Goal: Task Accomplishment & Management: Manage account settings

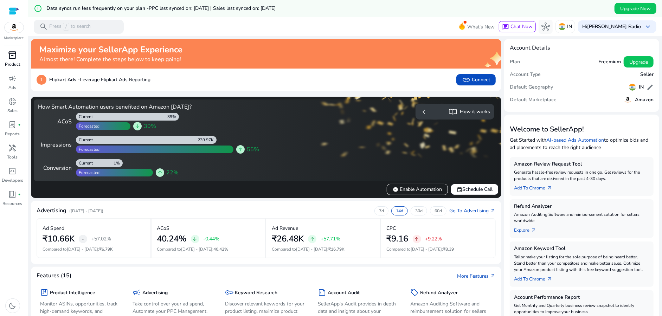
click at [7, 63] on p "Product" at bounding box center [12, 64] width 15 height 6
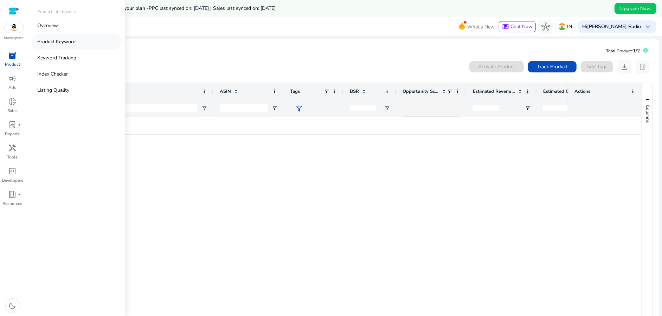
click at [68, 42] on p "Product Keyword" at bounding box center [56, 41] width 38 height 7
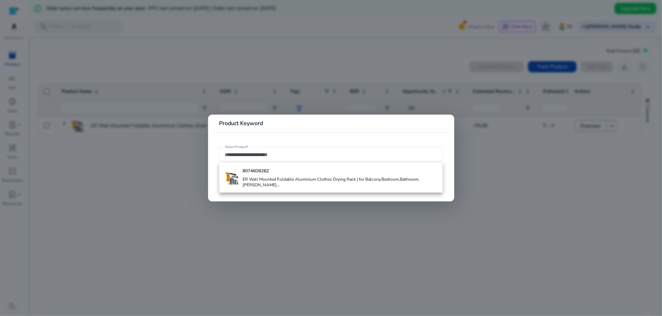
click at [68, 42] on div at bounding box center [331, 158] width 662 height 316
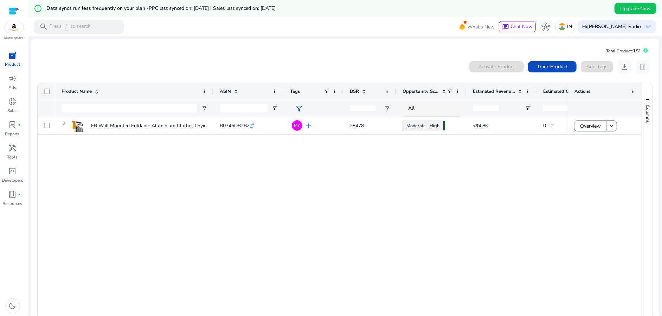
click at [12, 60] on div "inventory_2" at bounding box center [13, 55] width 20 height 11
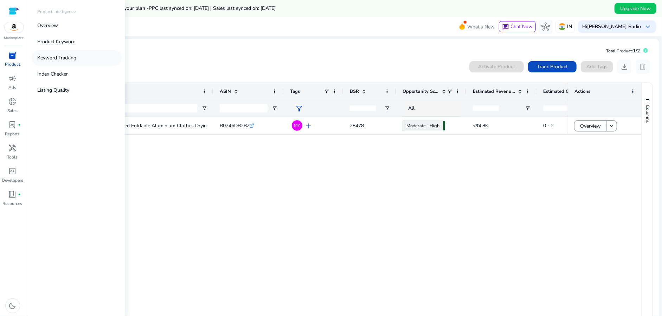
click at [88, 61] on link "Keyword Tracking" at bounding box center [77, 58] width 90 height 16
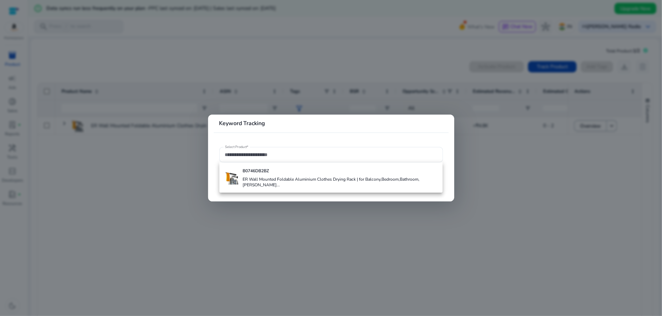
click at [118, 109] on div at bounding box center [331, 158] width 662 height 316
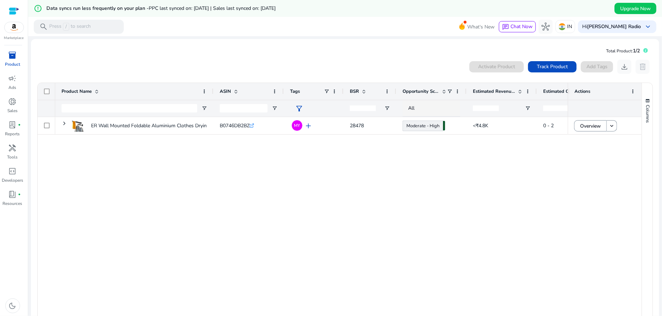
click at [14, 31] on img at bounding box center [14, 27] width 19 height 11
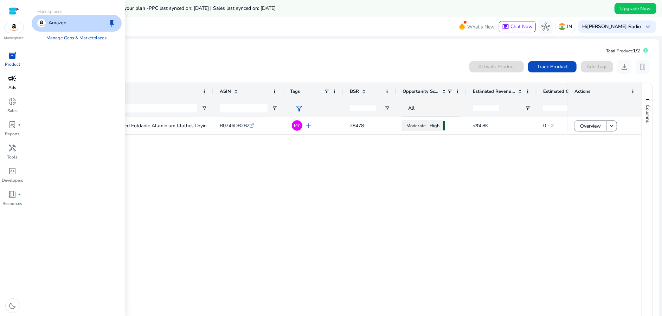
click at [11, 79] on span "campaign" at bounding box center [12, 78] width 8 height 8
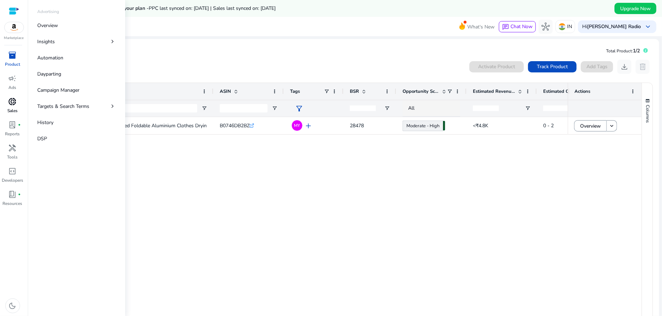
click at [12, 102] on span "donut_small" at bounding box center [12, 101] width 8 height 8
click at [13, 129] on span "lab_profile" at bounding box center [12, 125] width 8 height 8
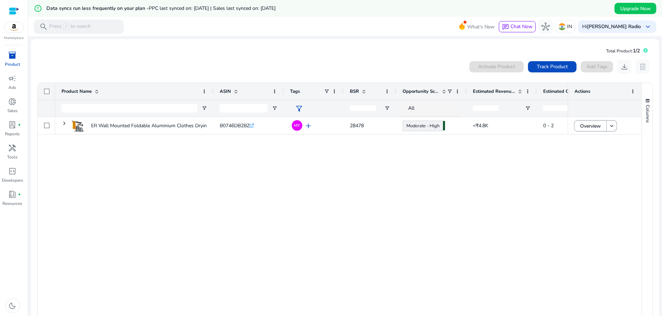
click at [12, 55] on span "inventory_2" at bounding box center [12, 55] width 8 height 8
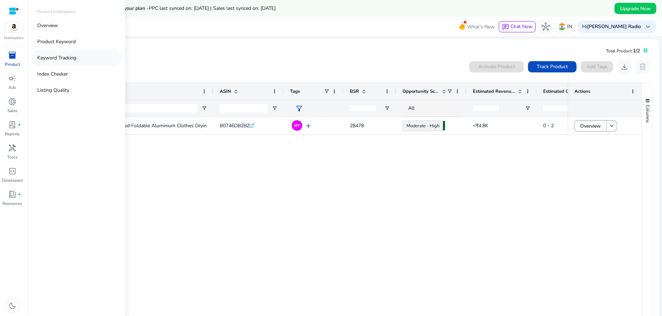
click at [44, 52] on link "Keyword Tracking" at bounding box center [77, 58] width 90 height 16
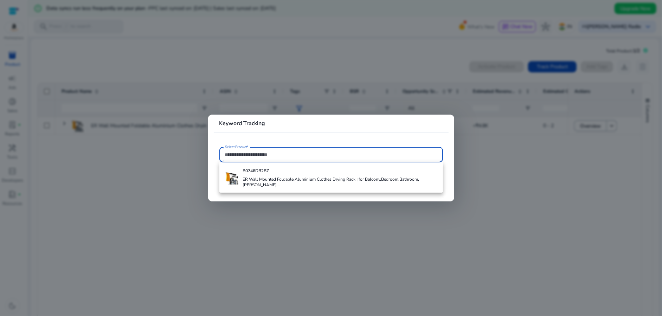
click at [265, 187] on mat-card "Keyword Tracking Select Product*" at bounding box center [331, 158] width 246 height 87
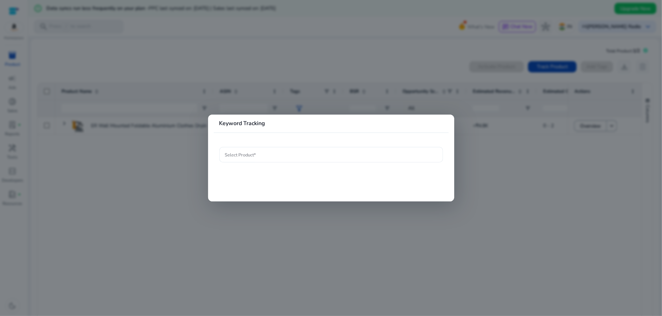
click at [255, 162] on div at bounding box center [331, 154] width 212 height 15
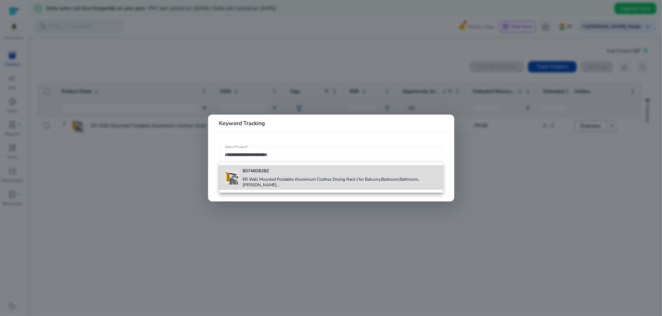
click at [254, 182] on h4 "ER Wall Mounted Foldable Aluminium Clothes Drying Rack | for Balcony,Bedroom,Ba…" at bounding box center [340, 181] width 195 height 11
type input "**********"
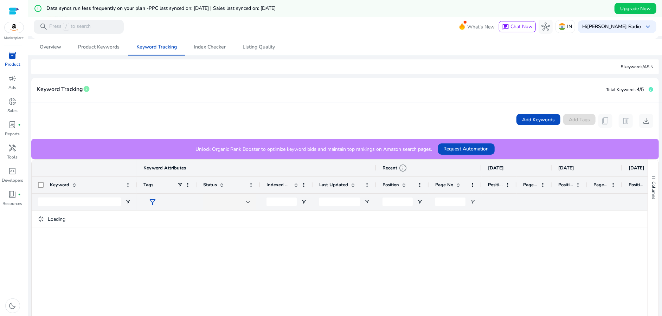
scroll to position [105, 0]
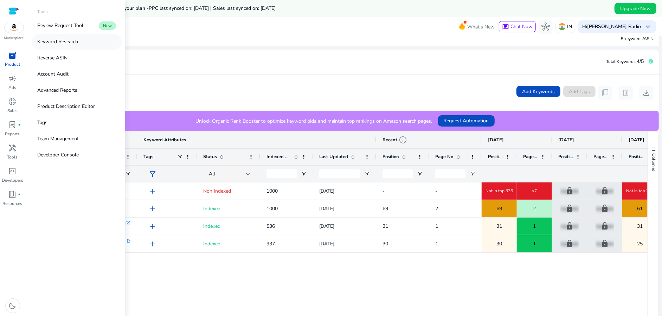
click at [83, 46] on link "Keyword Research" at bounding box center [77, 42] width 90 height 16
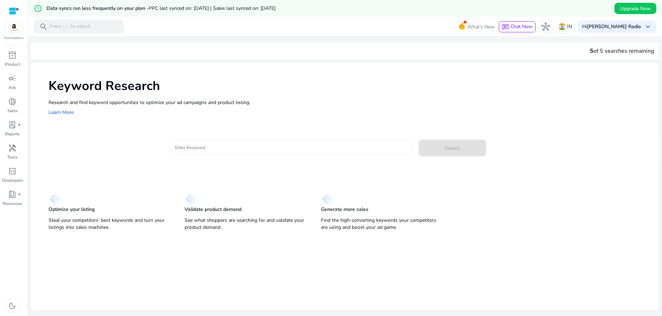
click at [219, 152] on div at bounding box center [290, 147] width 231 height 15
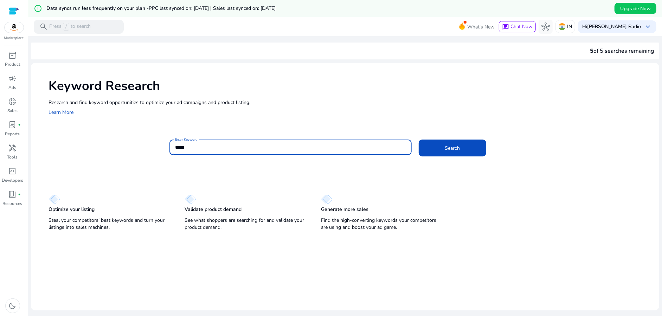
click at [217, 147] on input "*****" at bounding box center [290, 147] width 231 height 8
paste input "**********"
type input "**********"
click at [453, 152] on span at bounding box center [452, 148] width 67 height 17
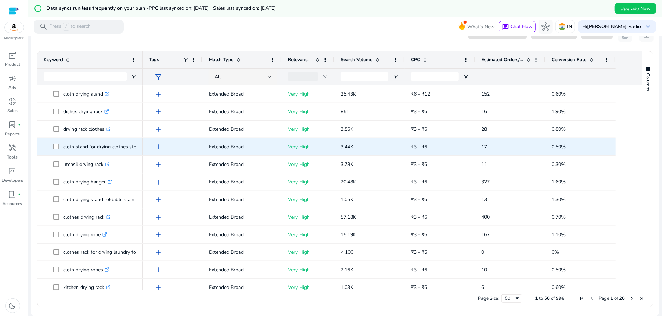
scroll to position [473, 0]
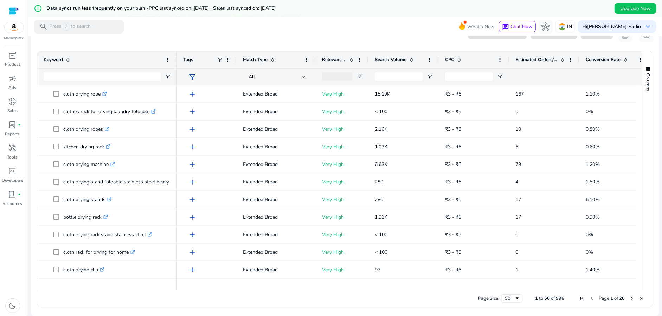
drag, startPoint x: 141, startPoint y: 57, endPoint x: 175, endPoint y: 58, distance: 34.1
click at [175, 58] on div at bounding box center [176, 59] width 3 height 17
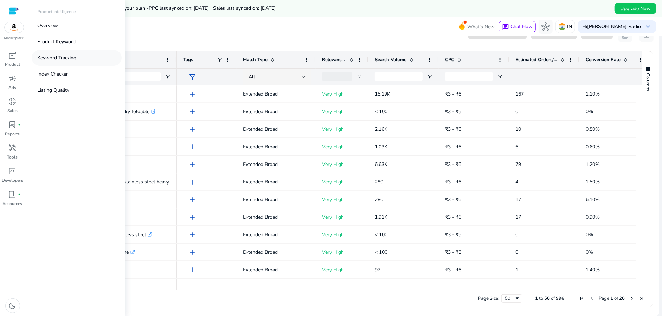
click at [49, 53] on link "Keyword Tracking" at bounding box center [77, 58] width 90 height 16
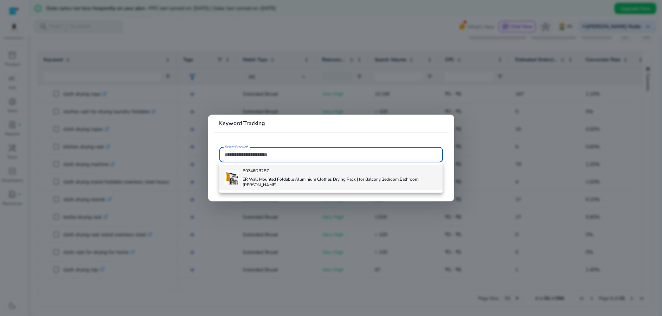
click at [269, 175] on div "B0746DB2BZ ER Wall Mounted Foldable Aluminium Clothes Drying Rack | for Balcony…" at bounding box center [340, 177] width 194 height 25
type input "**********"
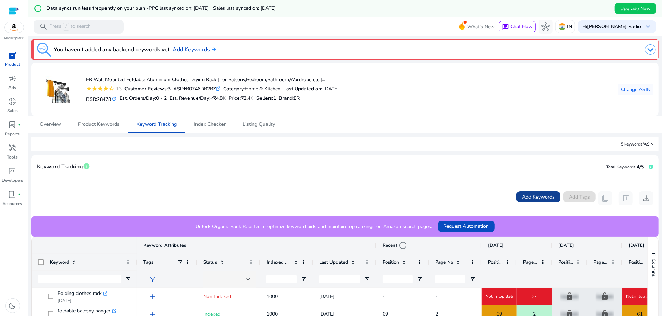
click at [534, 192] on span at bounding box center [538, 196] width 44 height 17
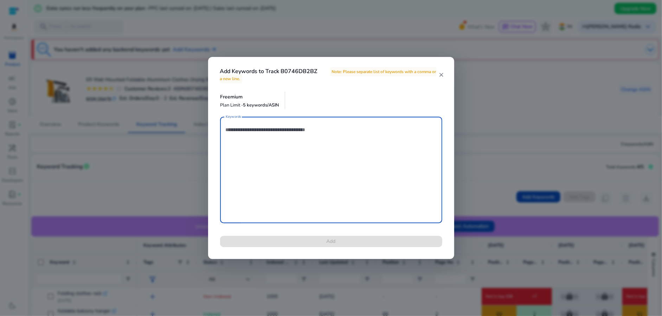
click at [262, 130] on textarea "Keywords" at bounding box center [331, 169] width 211 height 99
paste textarea "**********"
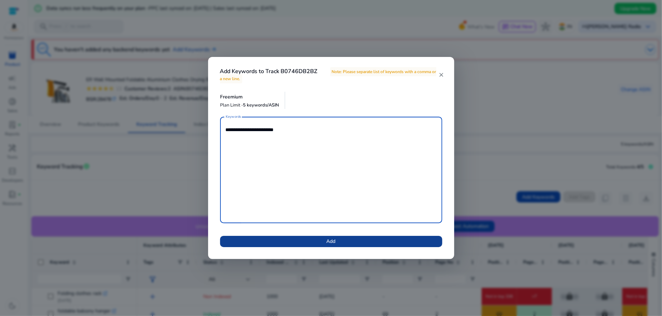
type textarea "**********"
click at [325, 245] on span at bounding box center [331, 241] width 222 height 17
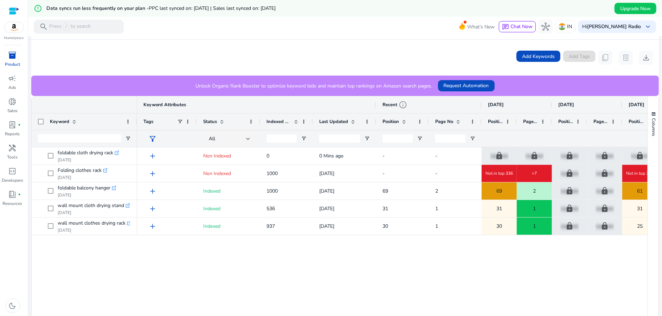
click at [151, 250] on div "add Non Indexed 0 0 Mins ago - - lock Upgrade lock Upgrade lock Upgrade lock Up…" at bounding box center [392, 241] width 510 height 188
click at [347, 249] on div "add Non Indexed 0 0 Mins ago - - lock Upgrade lock Upgrade lock Upgrade lock Up…" at bounding box center [392, 241] width 510 height 188
